Goal: Information Seeking & Learning: Check status

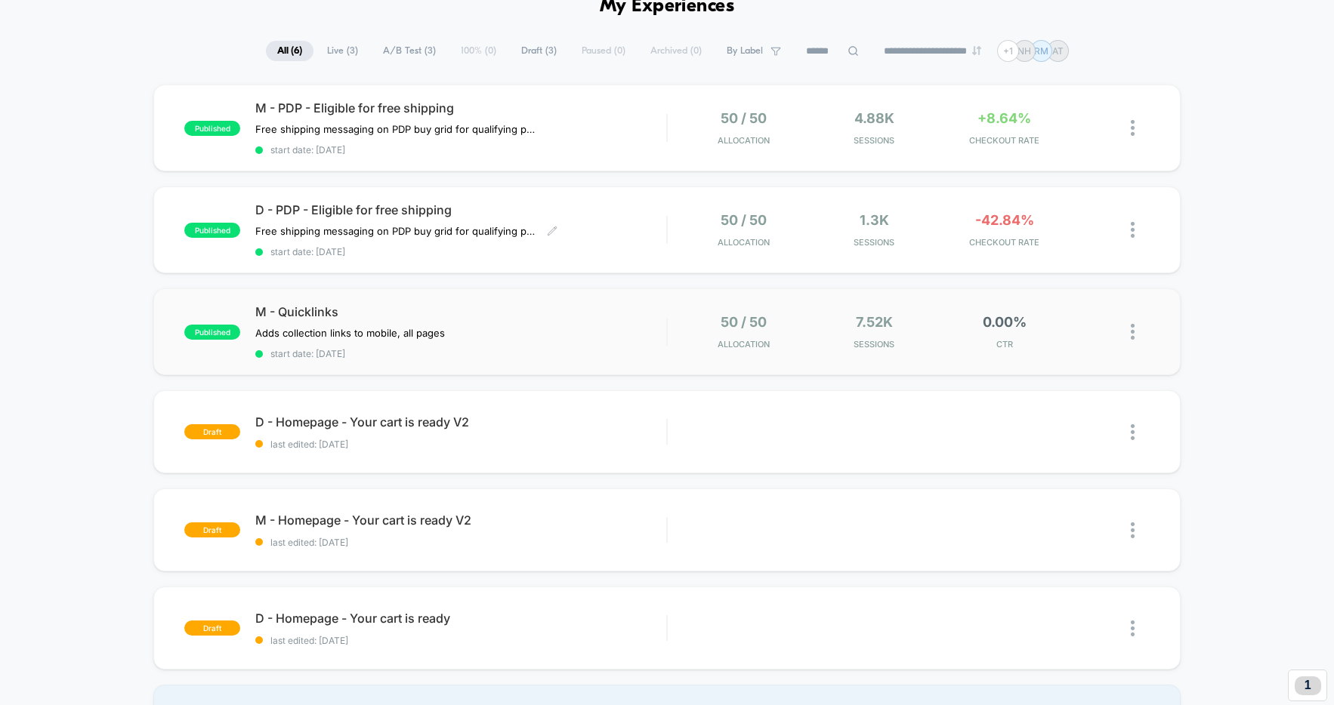
scroll to position [83, 0]
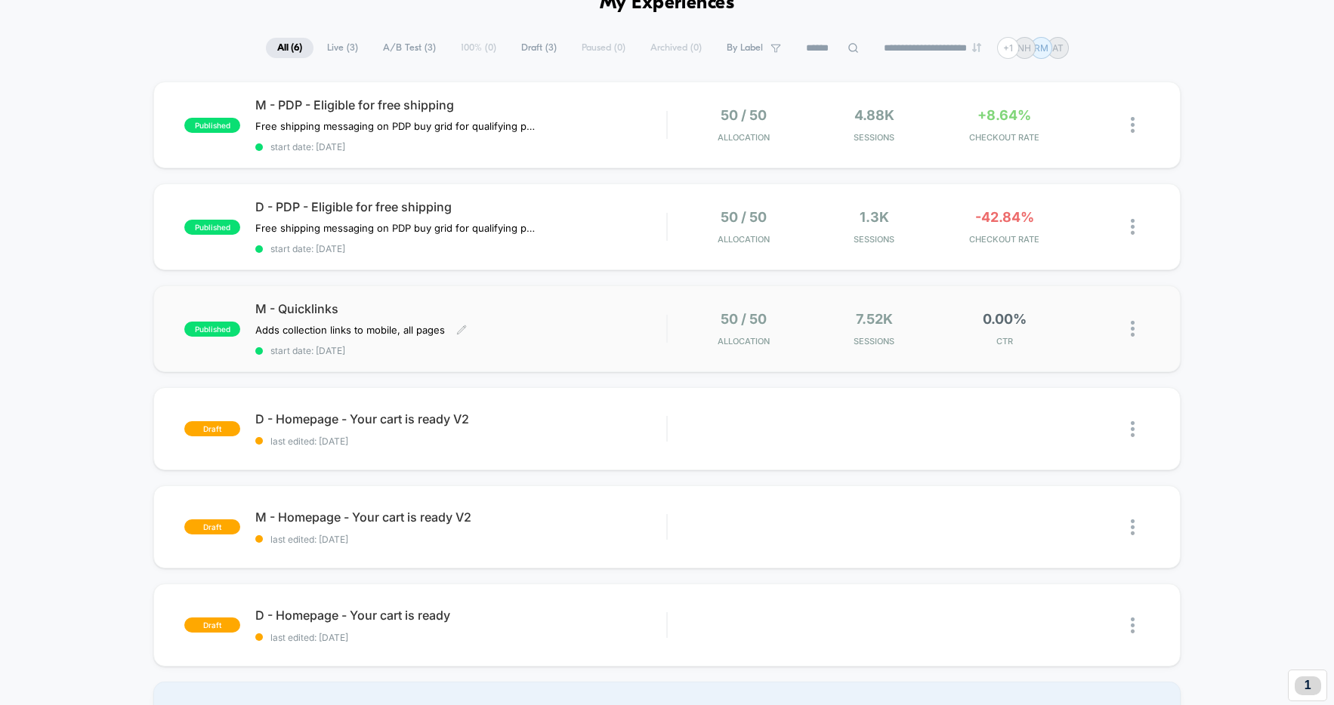
click at [637, 327] on div "M - Quicklinks Adds collection links to mobile, all pages Click to edit experie…" at bounding box center [460, 328] width 411 height 55
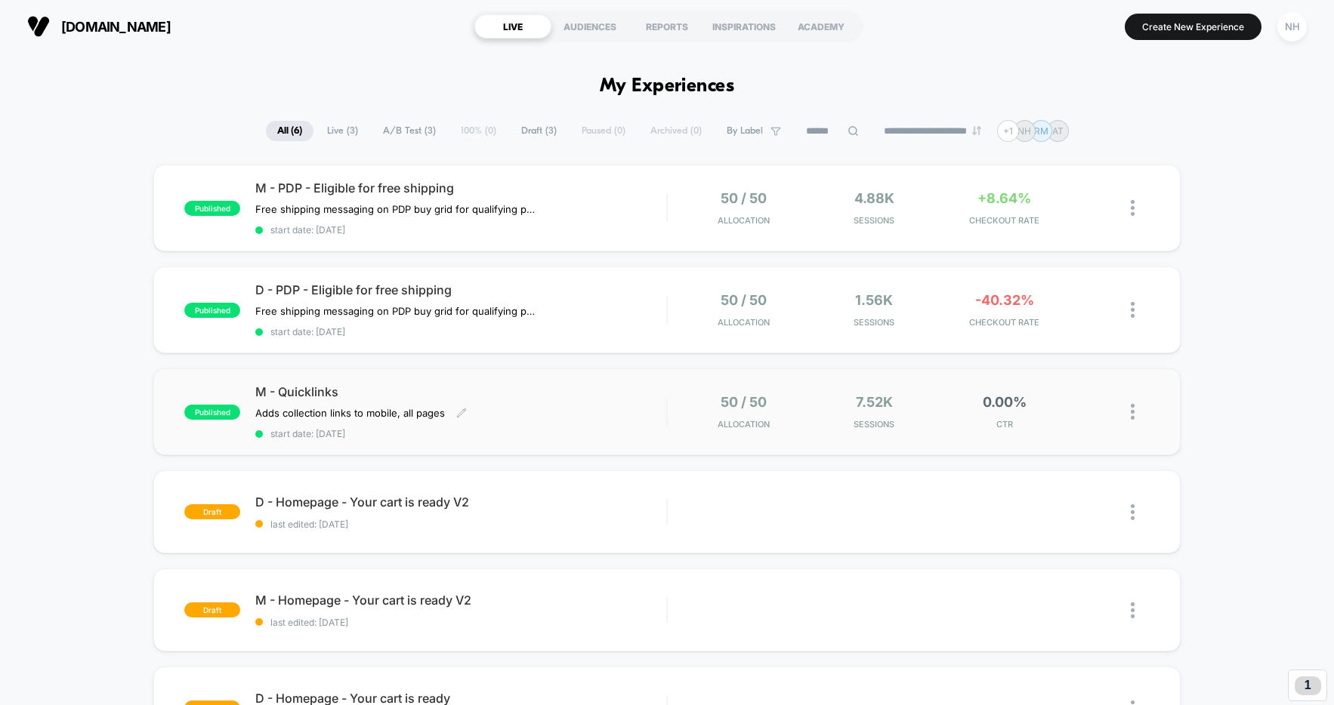
click at [604, 399] on div "M - Quicklinks Adds collection links to mobile, all pages Click to edit experie…" at bounding box center [460, 411] width 411 height 55
click at [103, 279] on div "published M - PDP - Eligible for free shipping Free shipping messaging on PDP b…" at bounding box center [667, 495] width 1334 height 661
click at [37, 269] on div "published M - PDP - Eligible for free shipping Free shipping messaging on PDP b…" at bounding box center [667, 495] width 1334 height 661
click at [659, 311] on div "D - PDP - Eligible for free shipping Free shipping messaging on PDP buy grid fo…" at bounding box center [460, 309] width 411 height 55
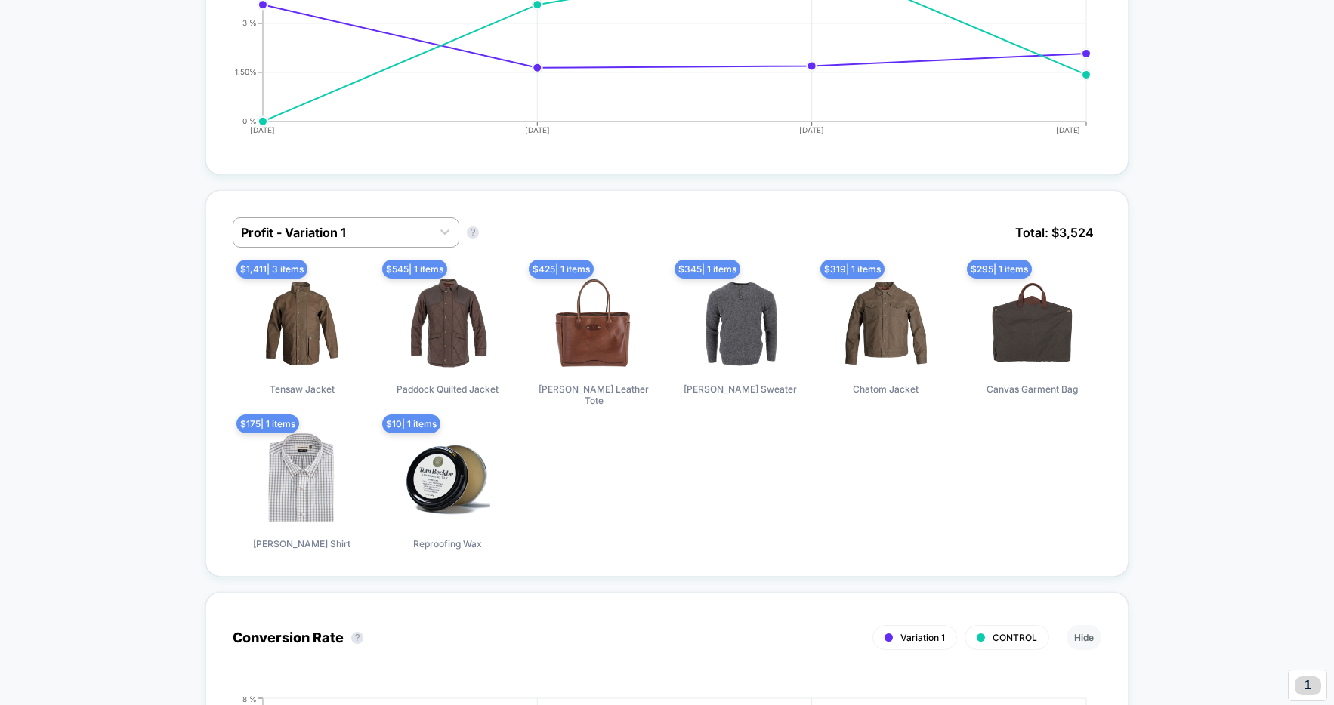
scroll to position [855, 0]
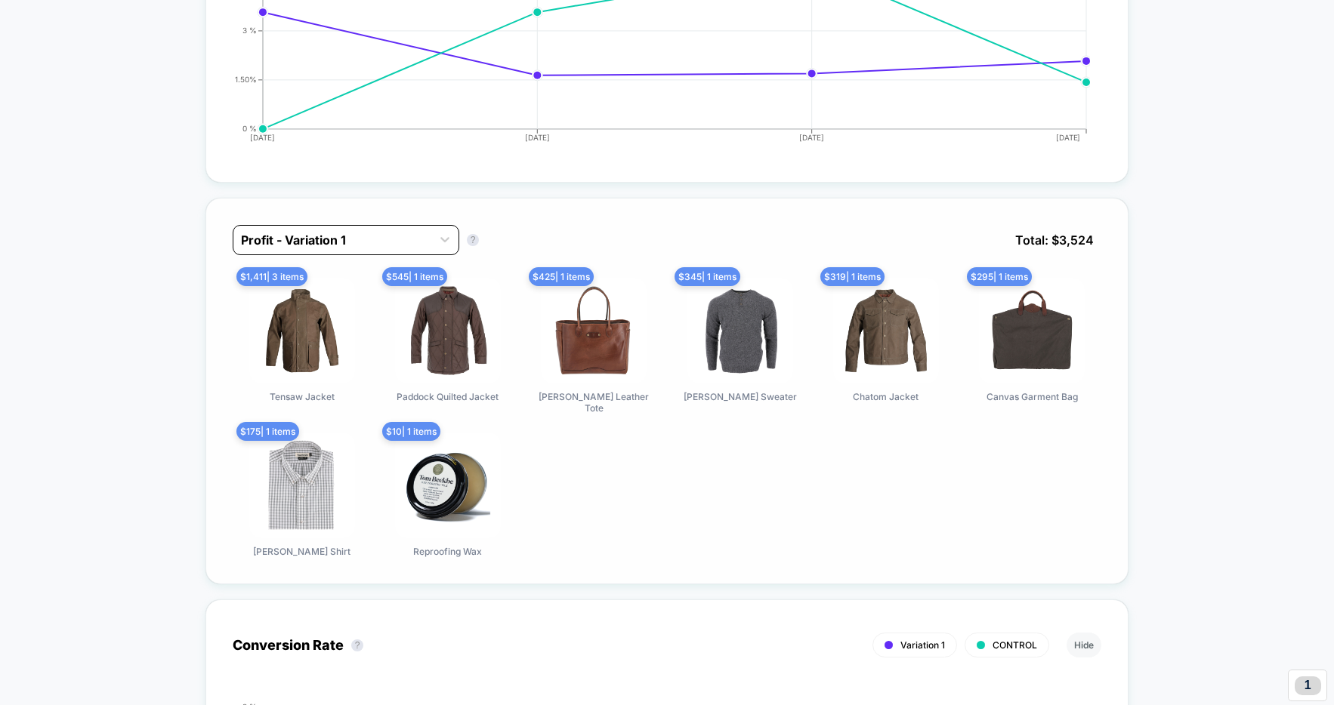
click at [426, 241] on div "Profit - Variation 1" at bounding box center [332, 240] width 198 height 24
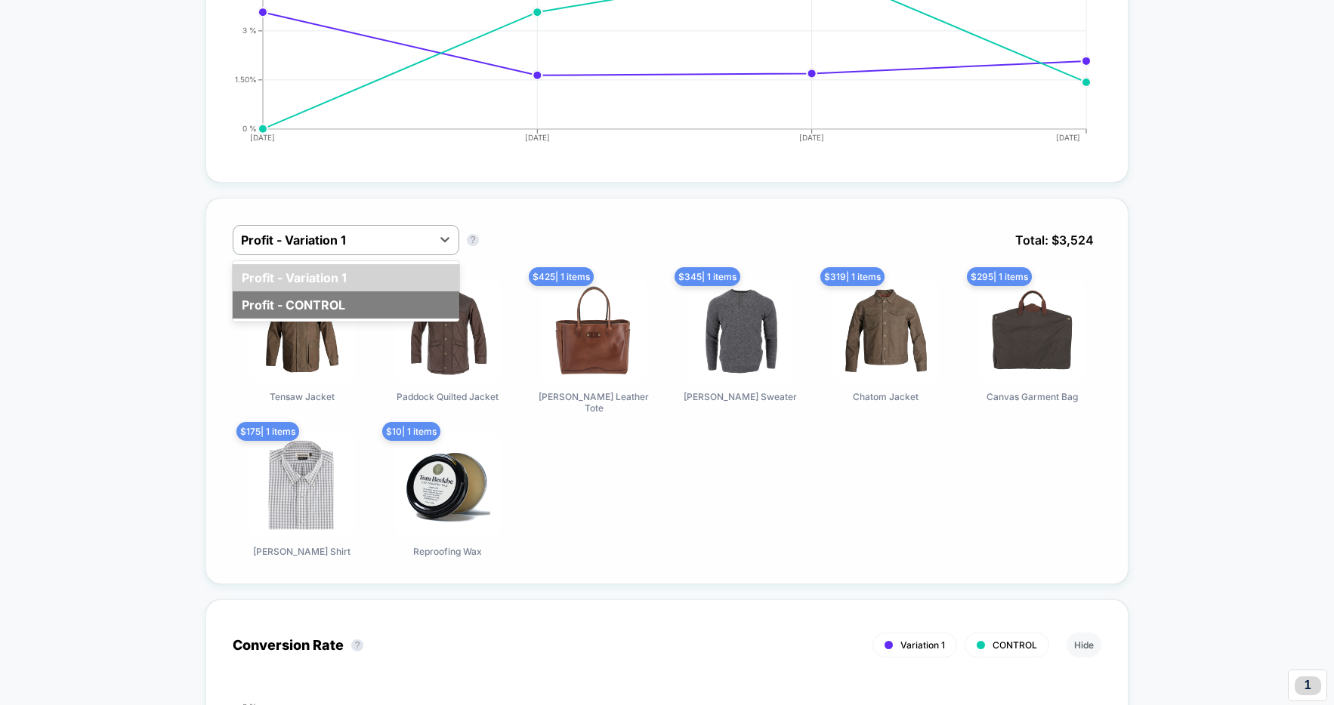
click at [308, 310] on div "Profit - CONTROL" at bounding box center [346, 305] width 227 height 27
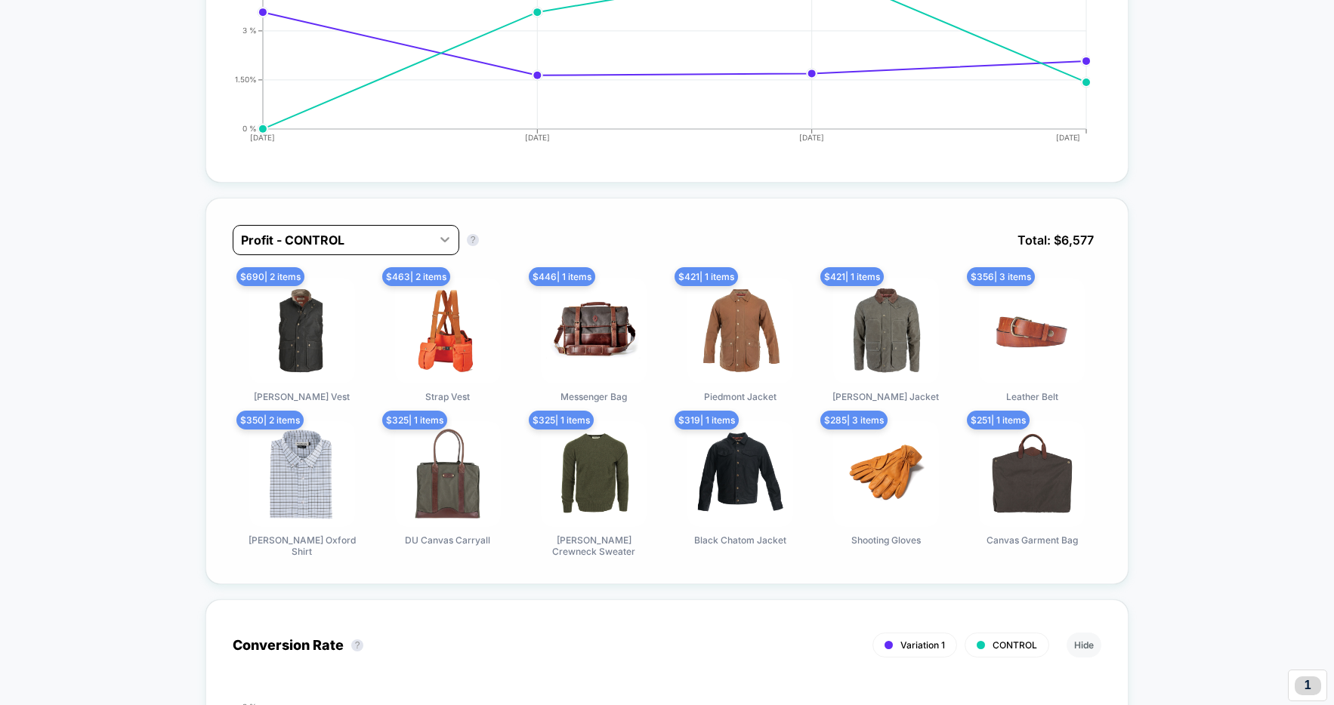
click at [446, 237] on icon at bounding box center [444, 239] width 9 height 5
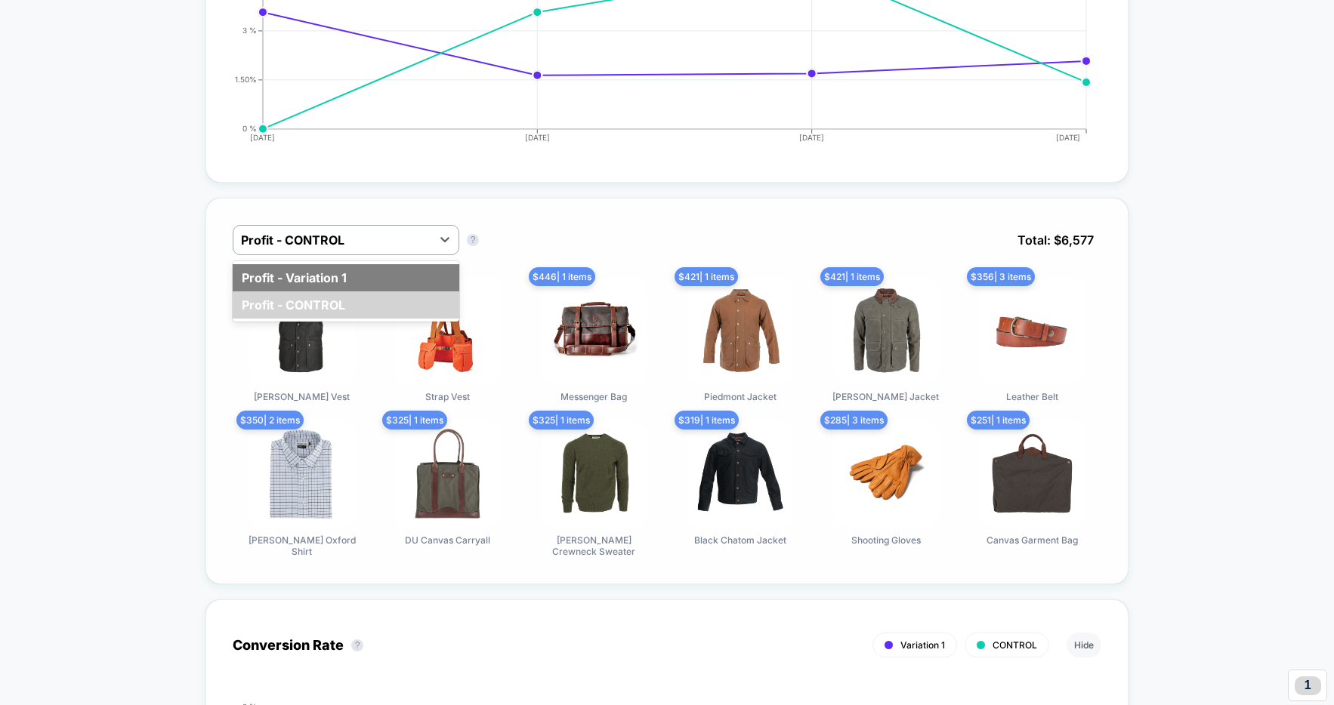
click at [358, 269] on div "Profit - Variation 1" at bounding box center [346, 277] width 227 height 27
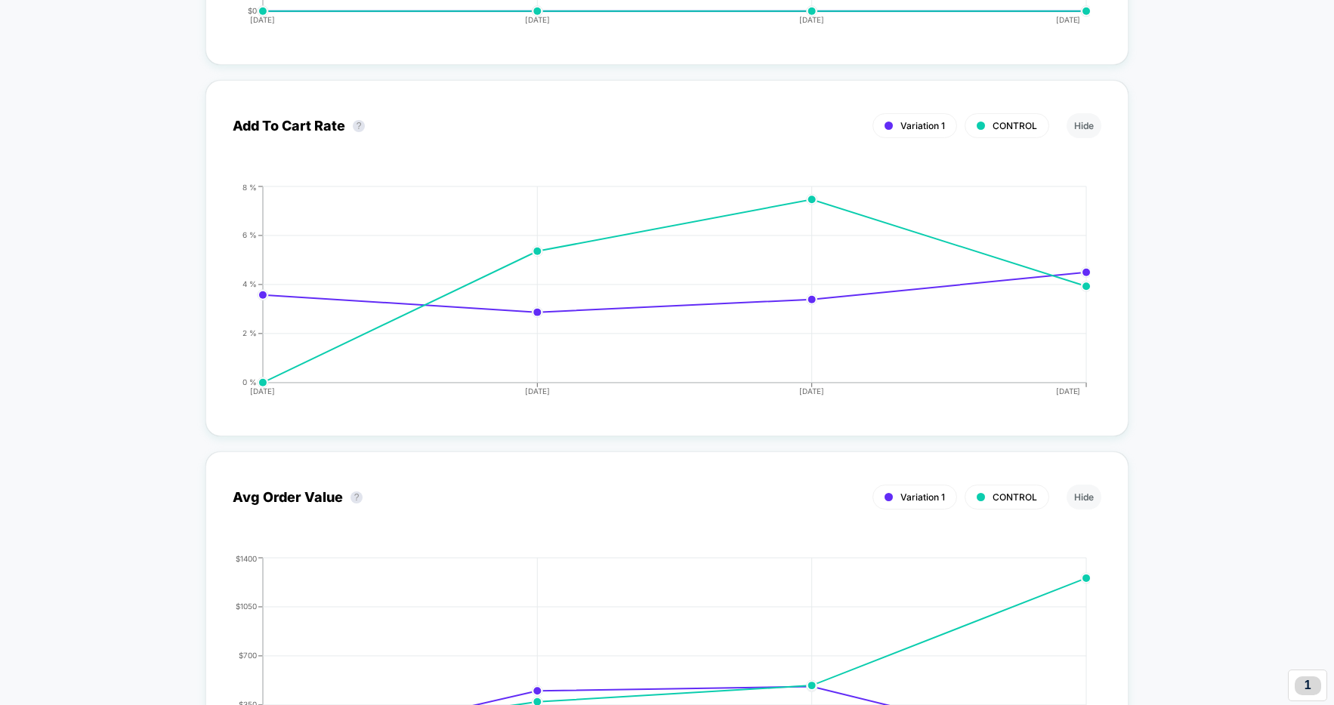
scroll to position [2092, 0]
